Goal: Task Accomplishment & Management: Use online tool/utility

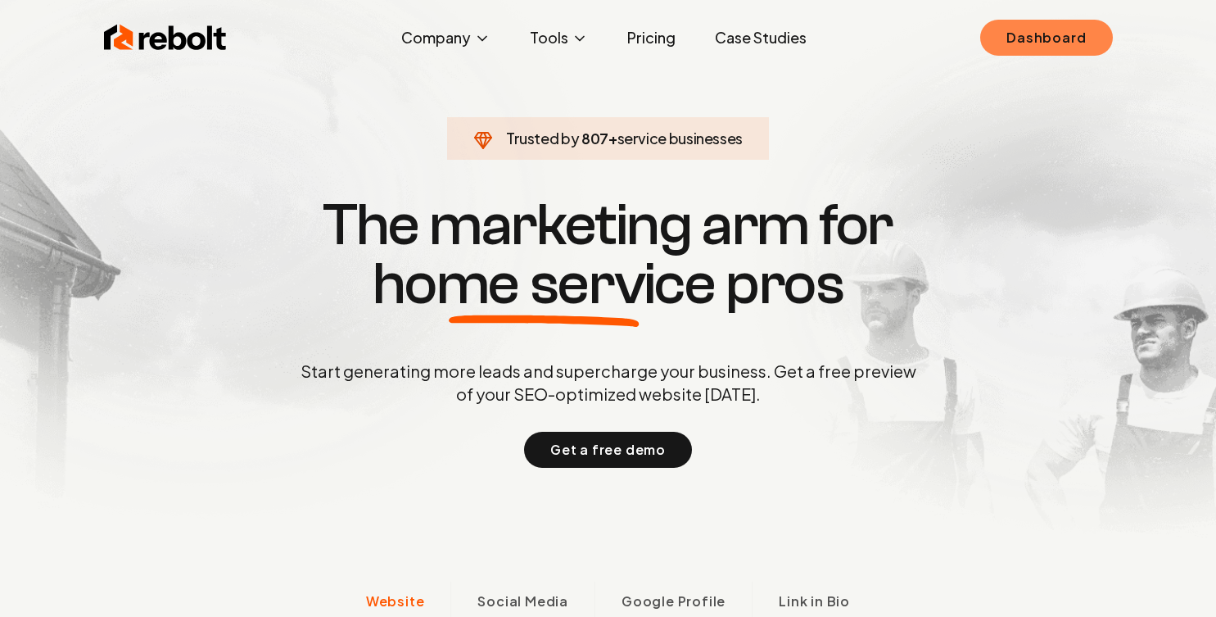
click at [1030, 38] on link "Dashboard" at bounding box center [1046, 38] width 132 height 36
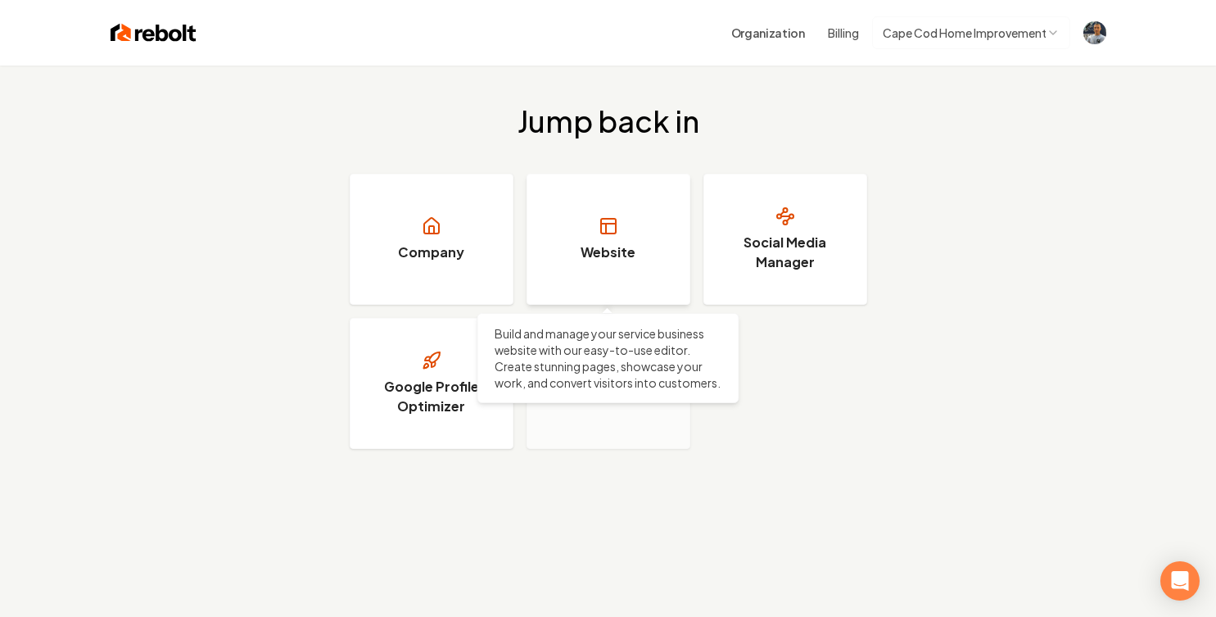
click at [622, 235] on link "Website" at bounding box center [609, 239] width 164 height 131
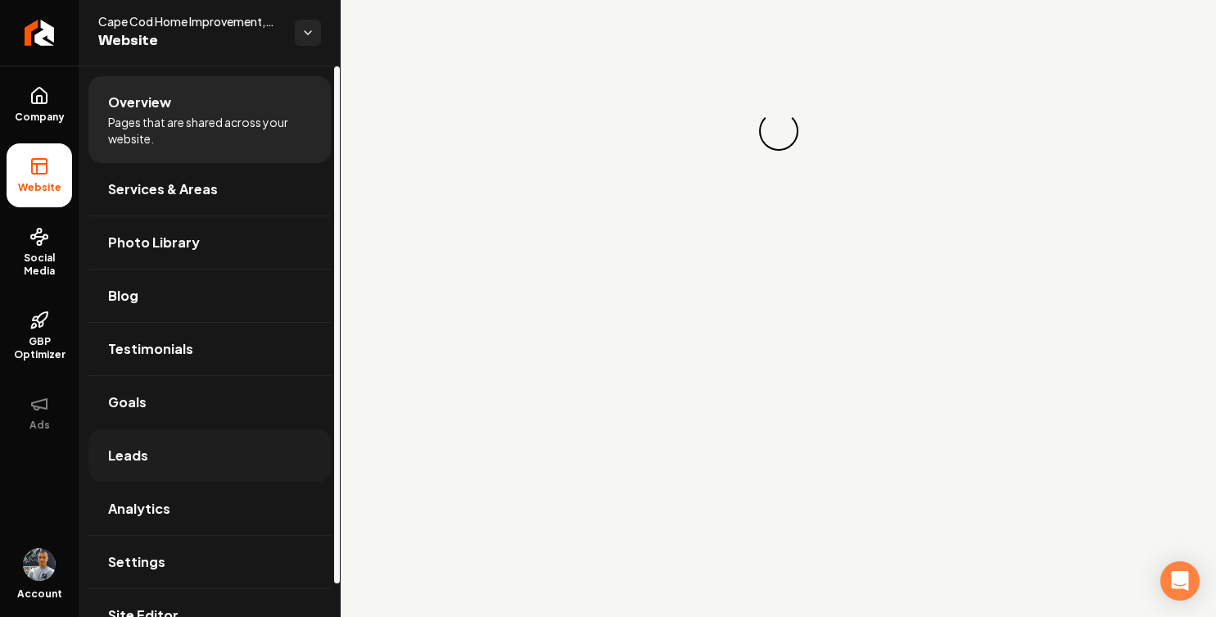
click at [145, 454] on span "Leads" at bounding box center [128, 455] width 40 height 20
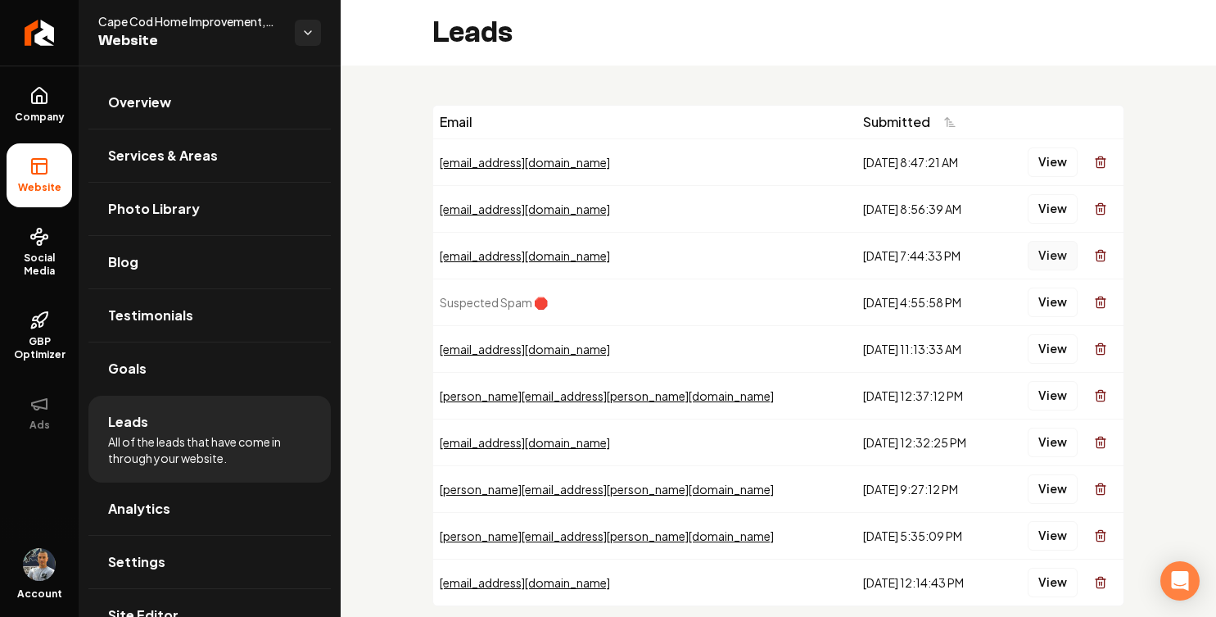
click at [1050, 254] on button "View" at bounding box center [1053, 255] width 50 height 29
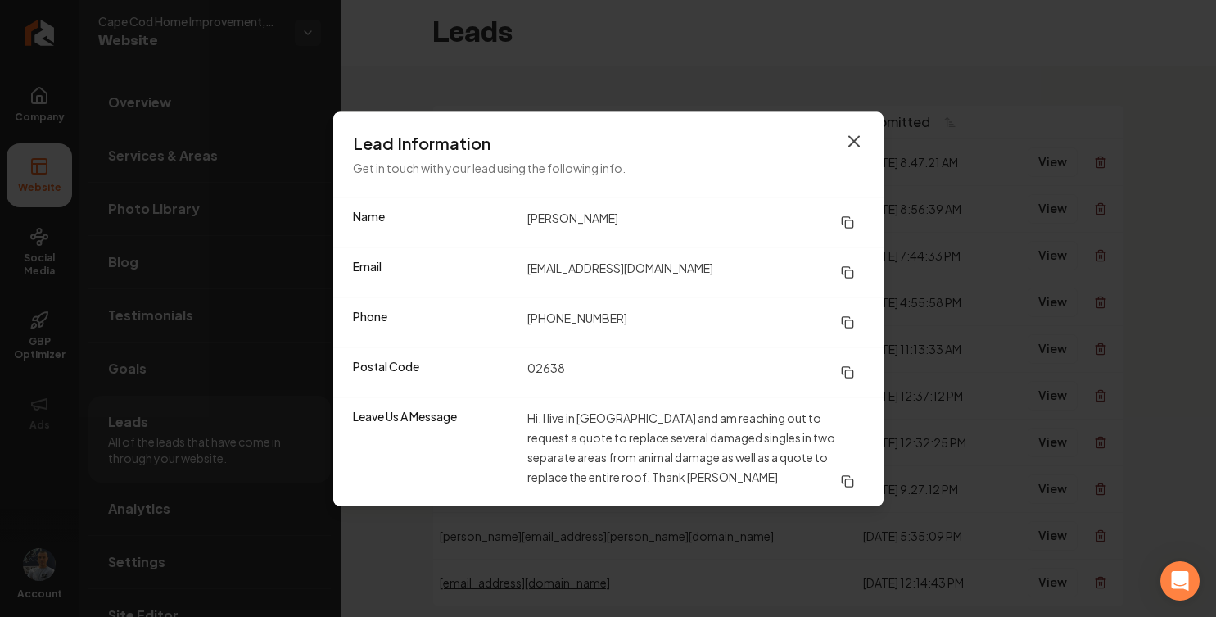
click at [857, 139] on icon "button" at bounding box center [854, 141] width 20 height 20
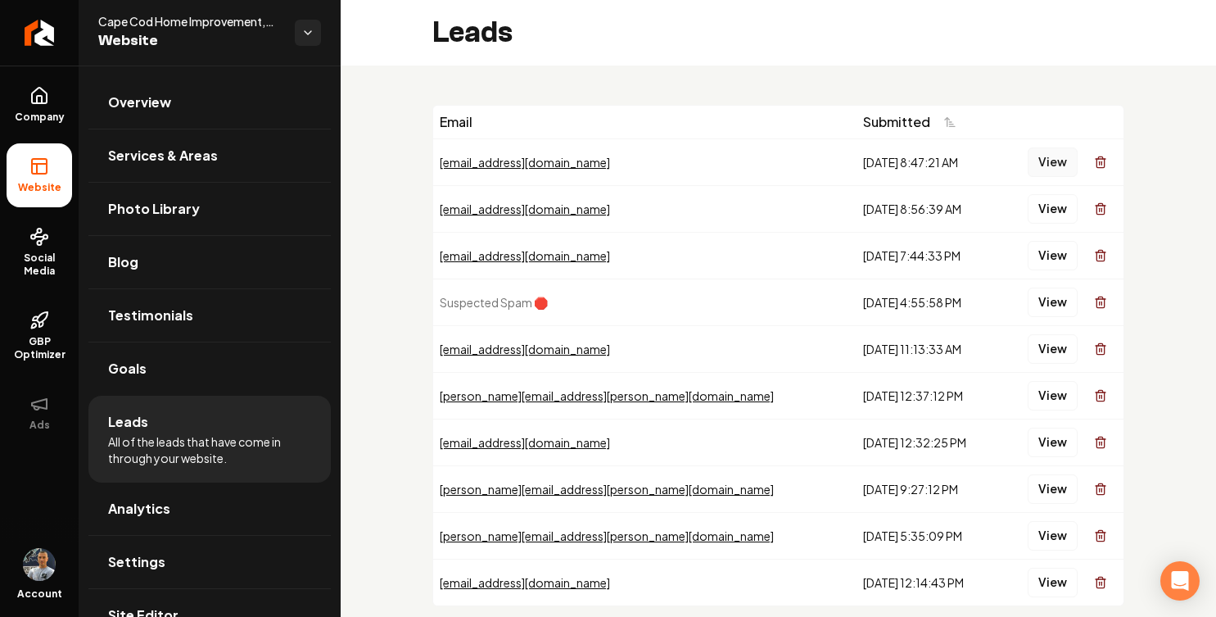
click at [1045, 163] on button "View" at bounding box center [1053, 161] width 50 height 29
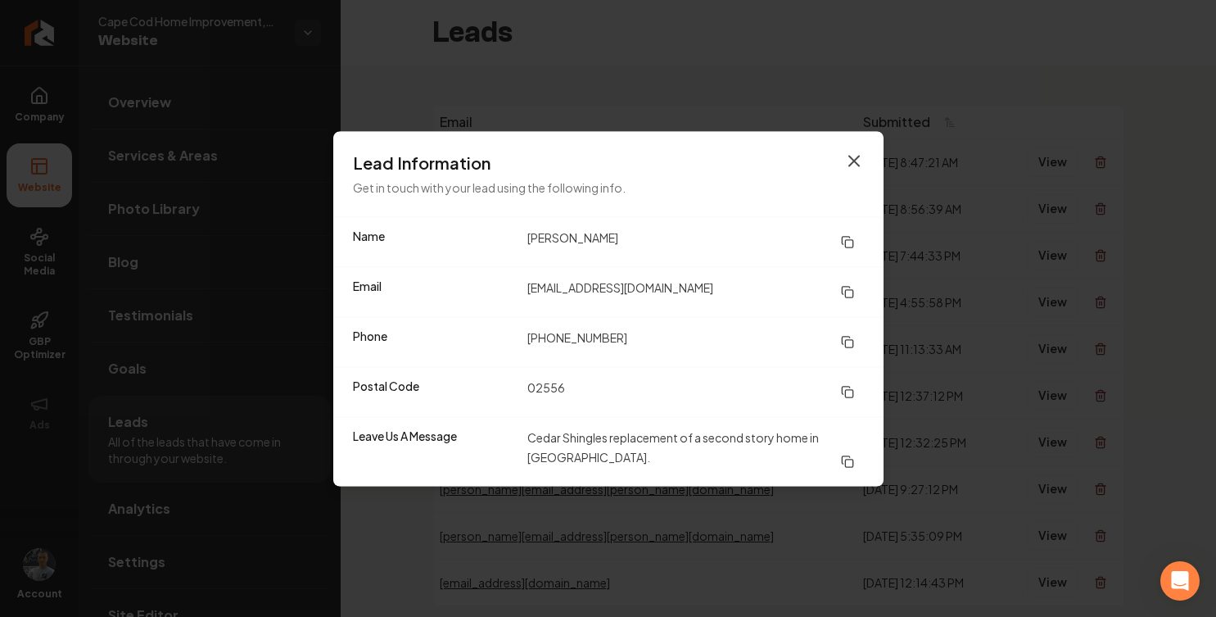
click at [857, 160] on icon "button" at bounding box center [854, 161] width 20 height 20
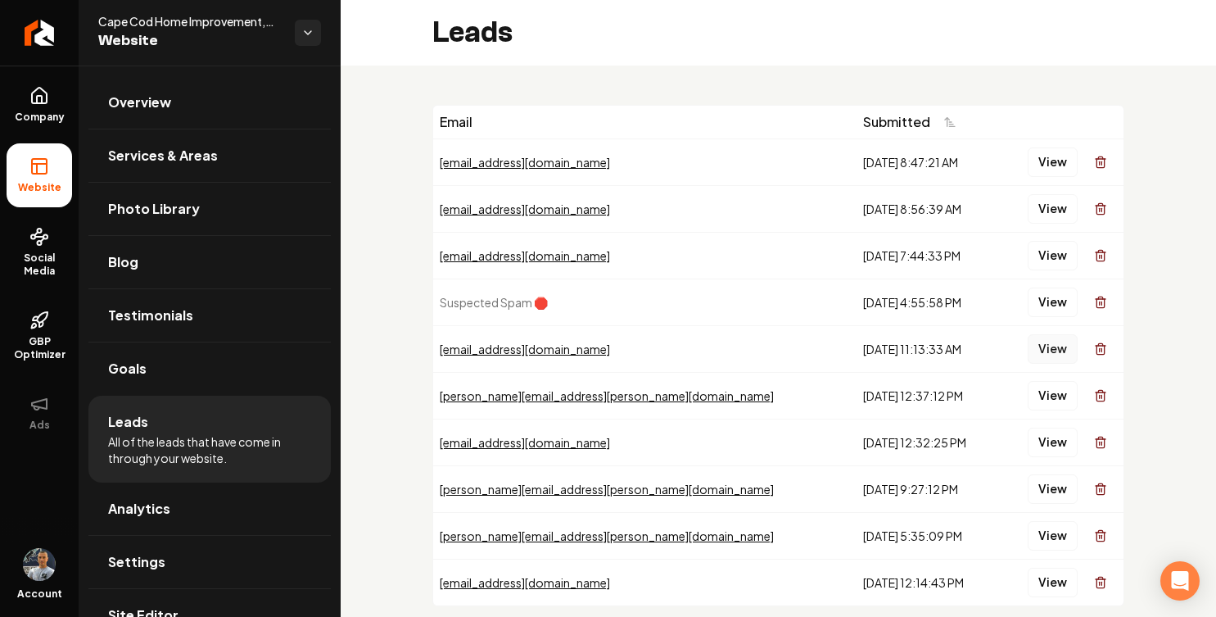
click at [1056, 349] on button "View" at bounding box center [1053, 348] width 50 height 29
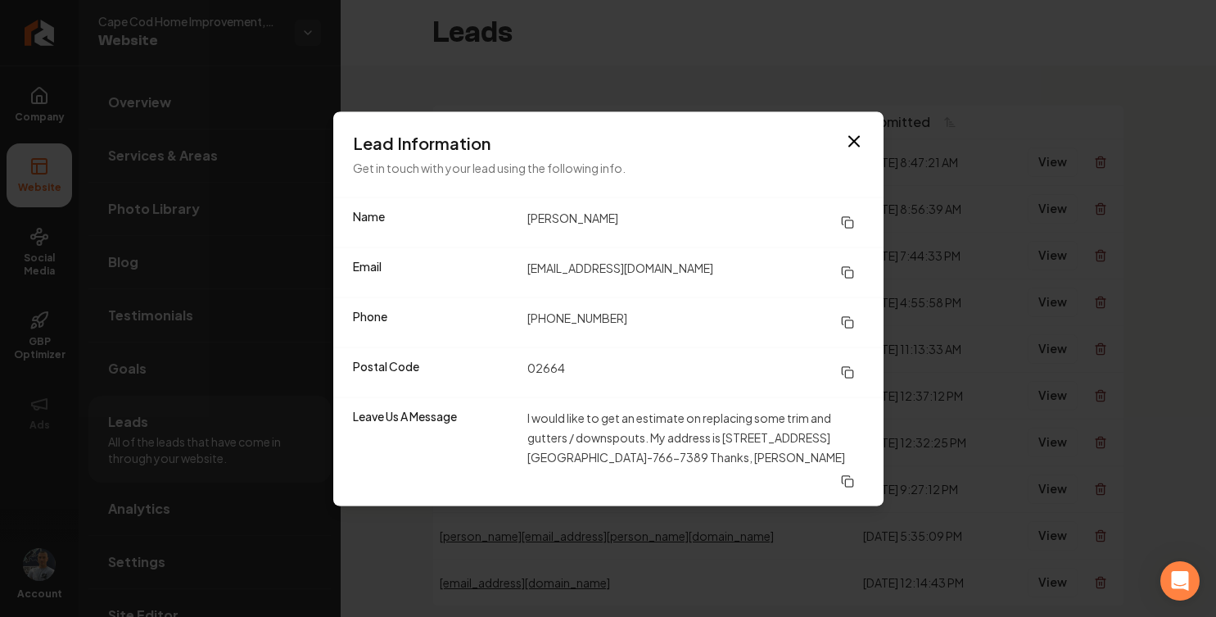
click at [849, 146] on icon "button" at bounding box center [854, 141] width 20 height 20
